Goal: Task Accomplishment & Management: Manage account settings

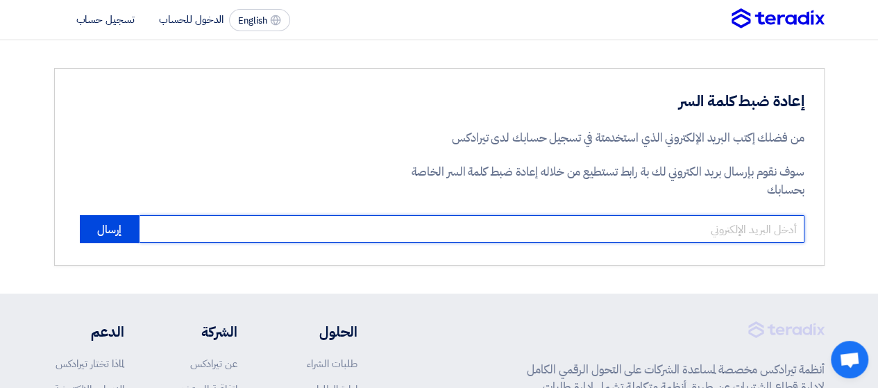
click at [720, 232] on input "email" at bounding box center [472, 229] width 666 height 28
click at [720, 231] on input "email" at bounding box center [472, 229] width 666 height 28
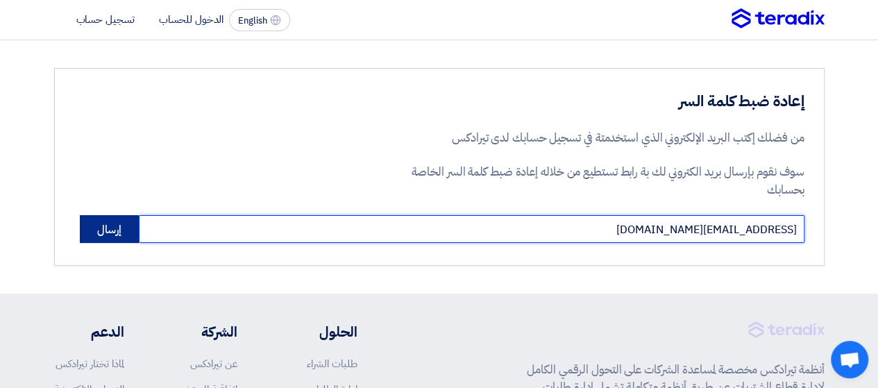
type input "[EMAIL_ADDRESS][DOMAIN_NAME]"
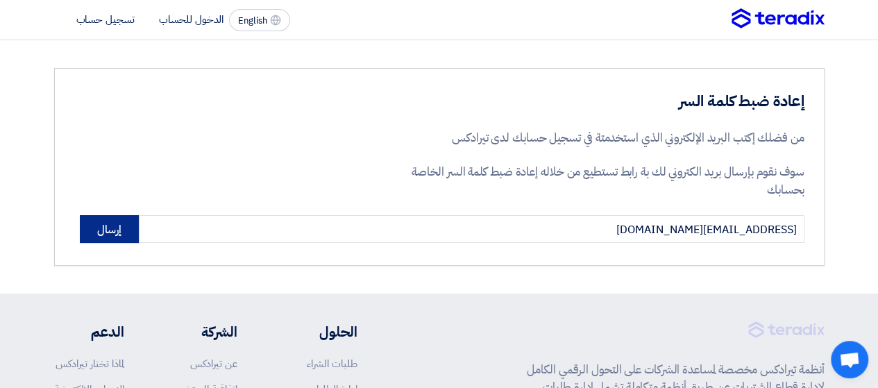
click at [114, 233] on button "إرسال" at bounding box center [109, 229] width 59 height 28
click at [93, 224] on button "إرسال" at bounding box center [109, 229] width 59 height 28
click at [99, 222] on button "إرسال" at bounding box center [109, 229] width 59 height 28
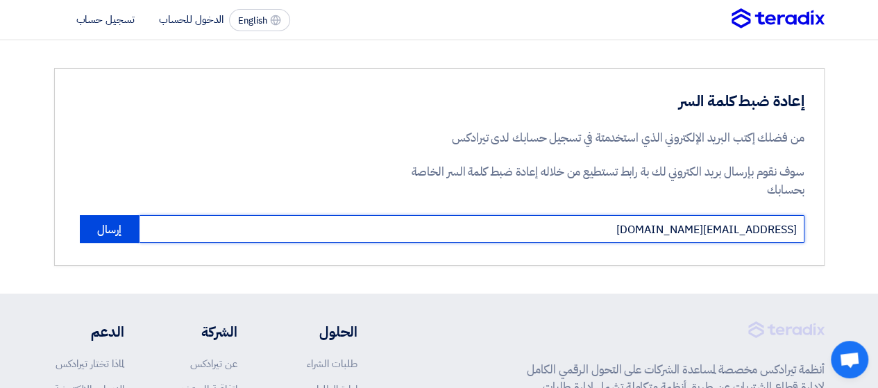
click at [628, 226] on input "[EMAIL_ADDRESS][DOMAIN_NAME]" at bounding box center [472, 229] width 666 height 28
click at [628, 227] on input "[EMAIL_ADDRESS][DOMAIN_NAME]" at bounding box center [472, 229] width 666 height 28
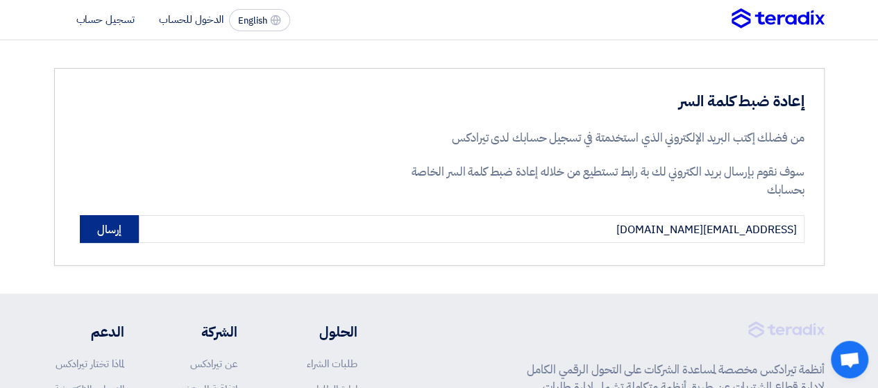
click at [99, 234] on button "إرسال" at bounding box center [109, 229] width 59 height 28
click at [193, 23] on li "الدخول للحساب" at bounding box center [191, 19] width 65 height 15
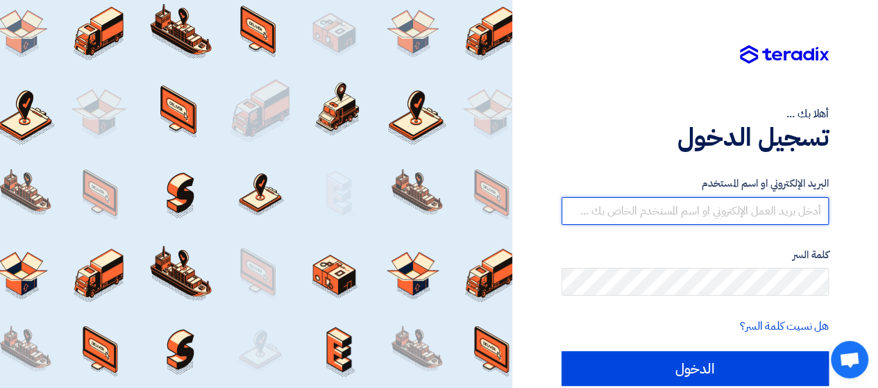
click at [765, 210] on input "text" at bounding box center [695, 211] width 267 height 28
type input "n"
type input "[EMAIL_ADDRESS][DOMAIN_NAME]"
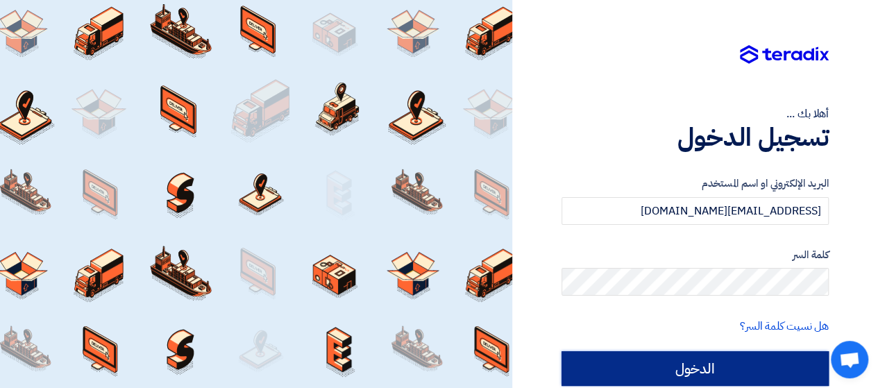
click at [695, 369] on input "الدخول" at bounding box center [695, 368] width 267 height 35
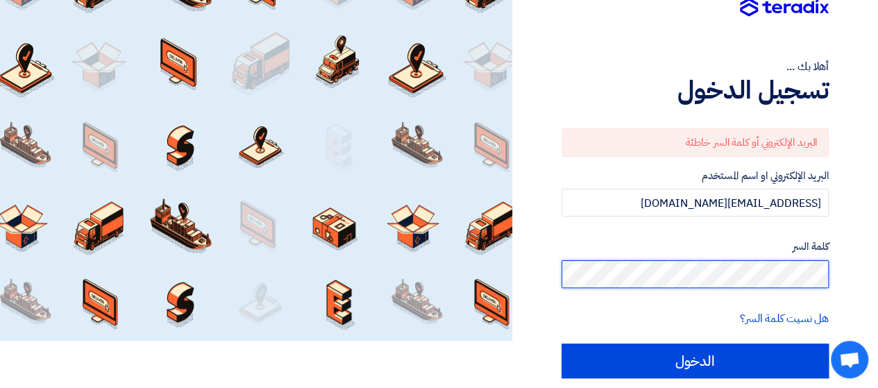
scroll to position [69, 0]
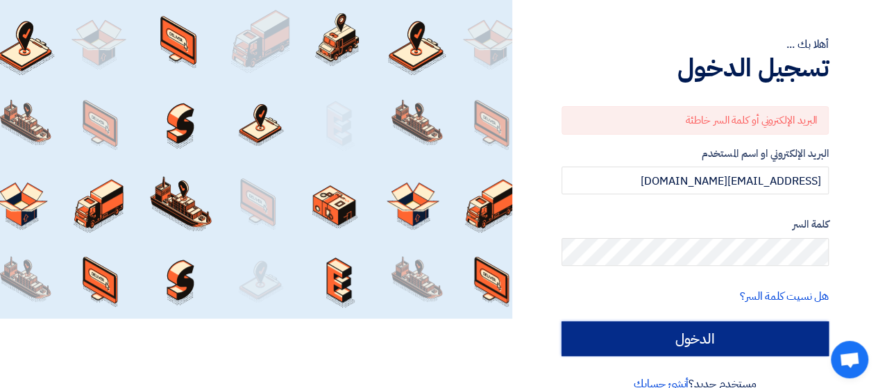
click at [701, 330] on input "الدخول" at bounding box center [695, 338] width 267 height 35
click at [725, 349] on input "الدخول" at bounding box center [695, 338] width 267 height 35
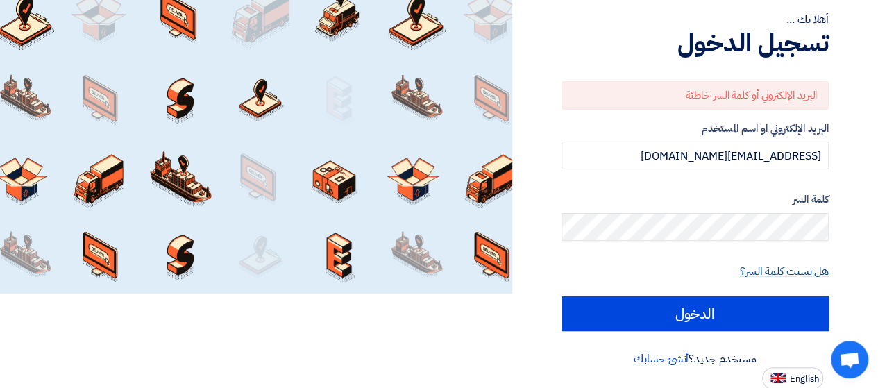
click at [755, 270] on link "هل نسيت كلمة السر؟" at bounding box center [784, 271] width 89 height 17
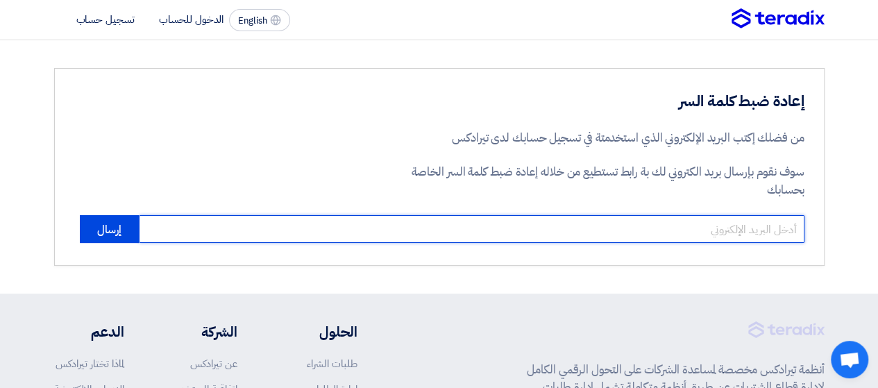
click at [596, 226] on input "email" at bounding box center [472, 229] width 666 height 28
type input "[EMAIL_ADDRESS][DOMAIN_NAME]"
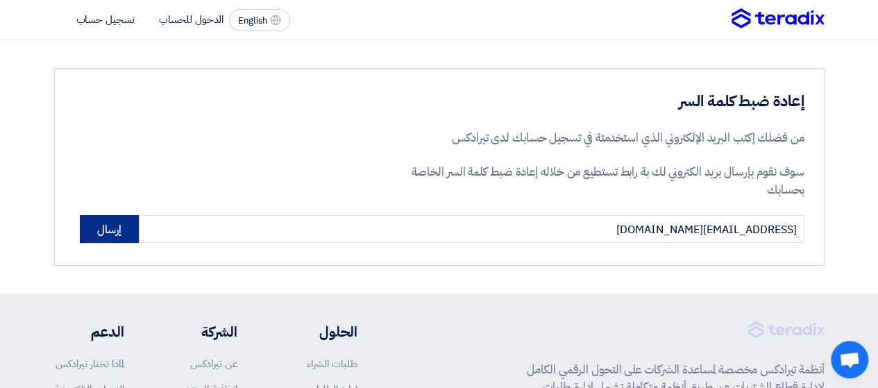
click at [85, 228] on button "إرسال" at bounding box center [109, 229] width 59 height 28
